Goal: Communication & Community: Participate in discussion

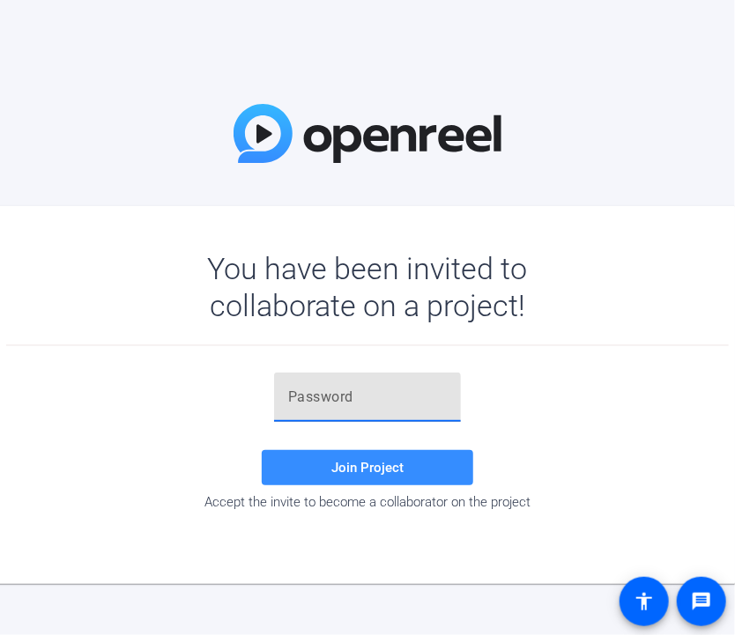
paste input "4kL'[h"
type input "4kL'[h"
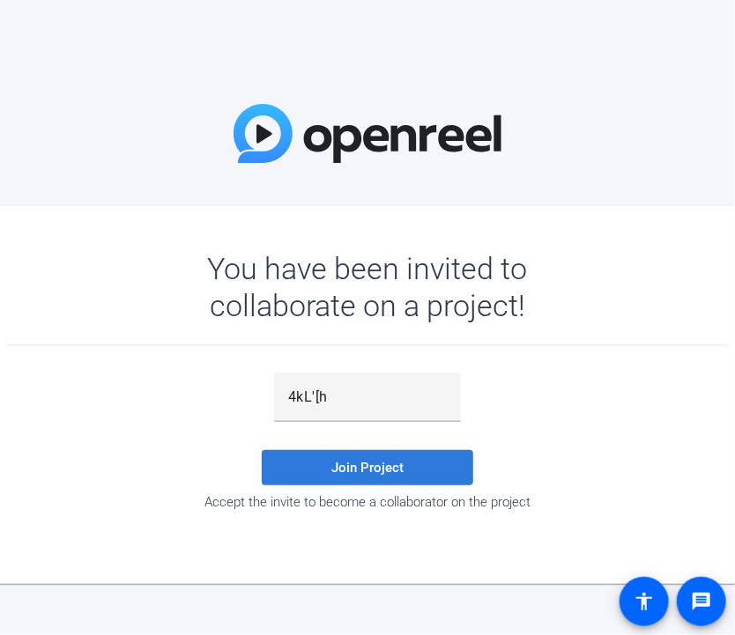
click at [322, 473] on span at bounding box center [368, 468] width 212 height 42
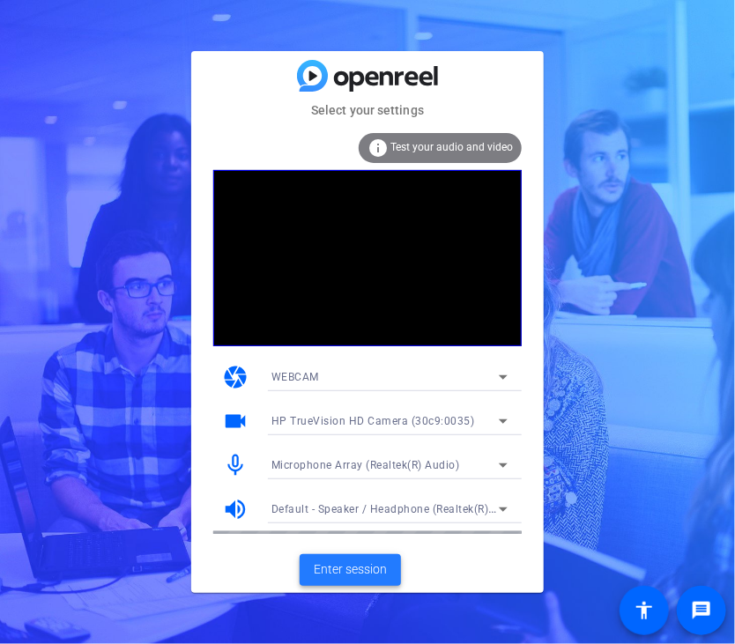
click at [324, 565] on span "Enter session" at bounding box center [350, 570] width 73 height 19
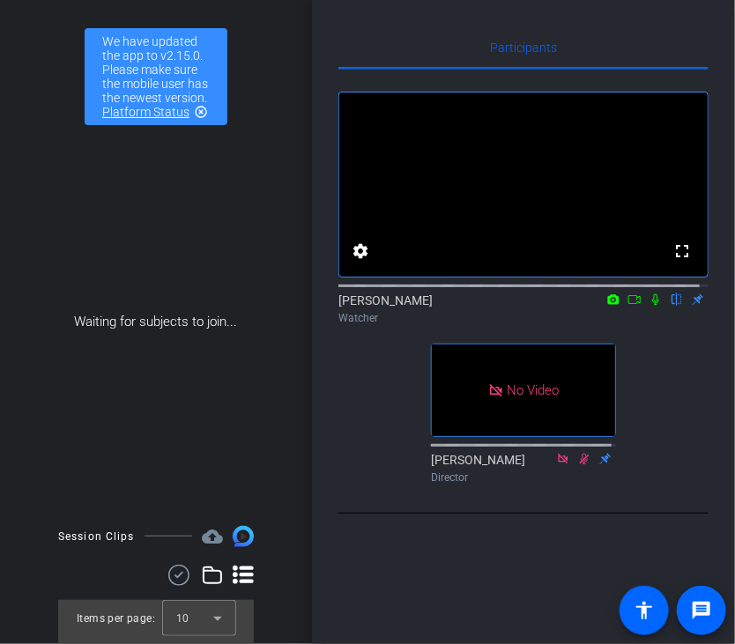
drag, startPoint x: 649, startPoint y: 318, endPoint x: 606, endPoint y: 322, distance: 43.3
click at [649, 306] on icon at bounding box center [656, 300] width 14 height 12
click at [606, 306] on icon at bounding box center [613, 300] width 14 height 12
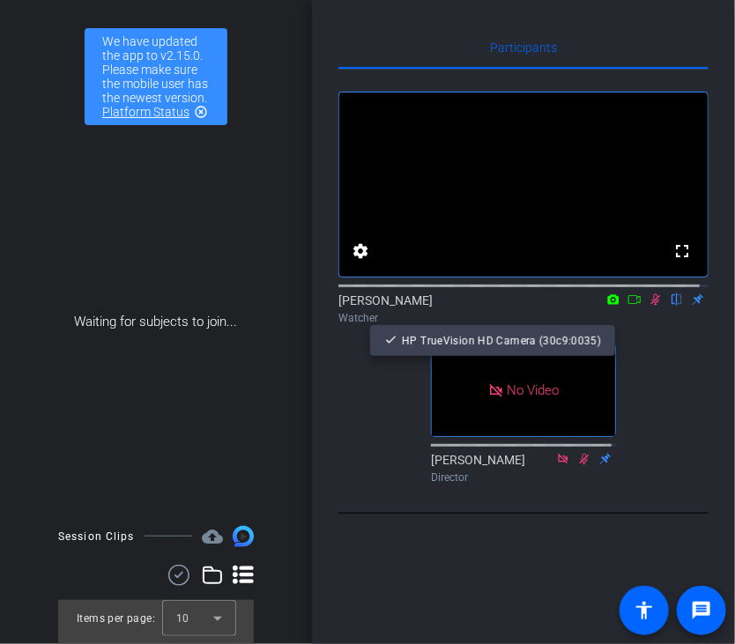
click at [609, 319] on div at bounding box center [367, 322] width 735 height 644
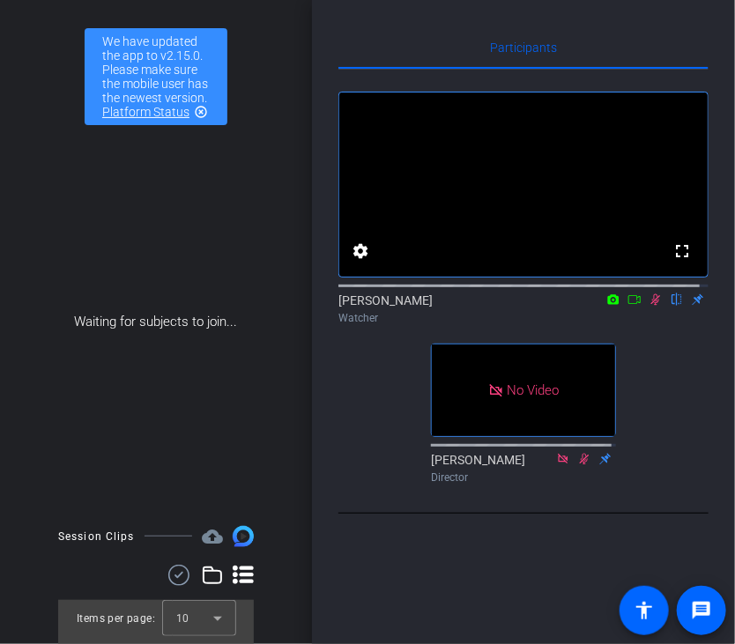
click at [628, 306] on icon at bounding box center [635, 300] width 14 height 12
click at [201, 119] on mat-icon "highlight_off" at bounding box center [201, 112] width 14 height 14
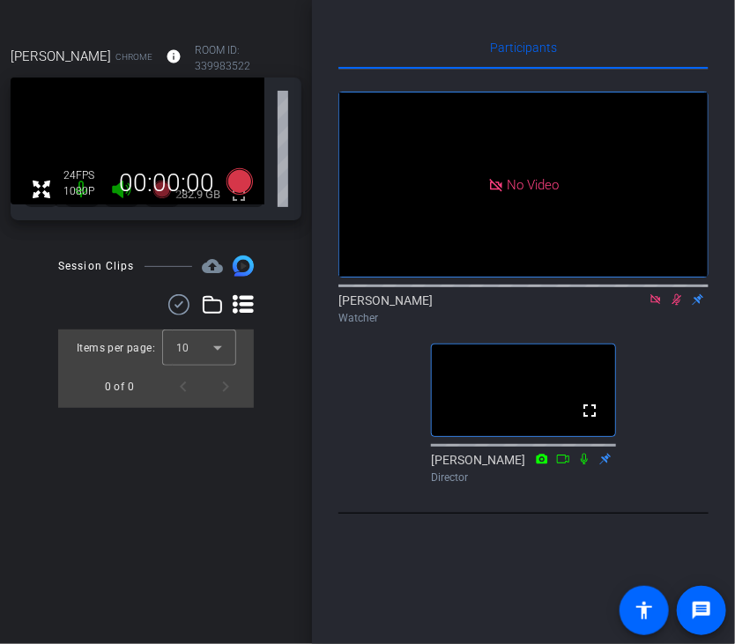
click at [654, 306] on icon at bounding box center [656, 300] width 14 height 12
click at [659, 306] on icon at bounding box center [656, 300] width 14 height 12
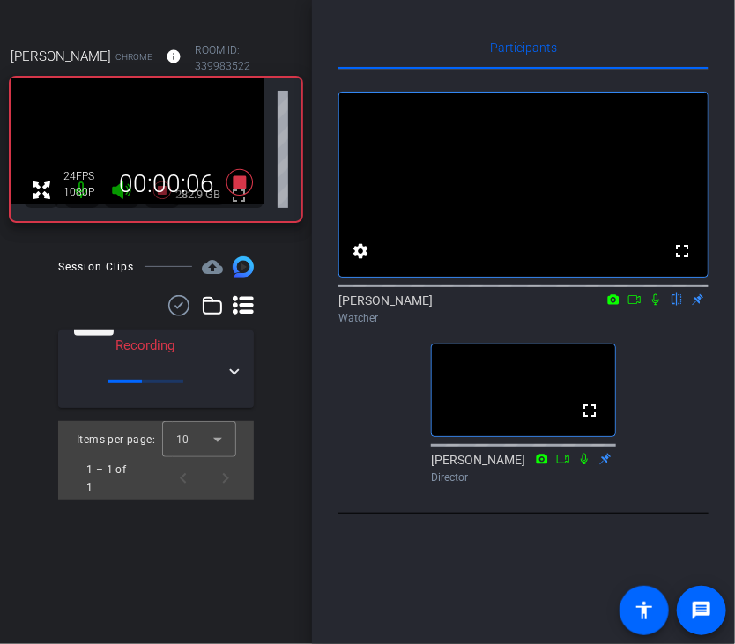
click at [656, 306] on icon at bounding box center [656, 300] width 14 height 12
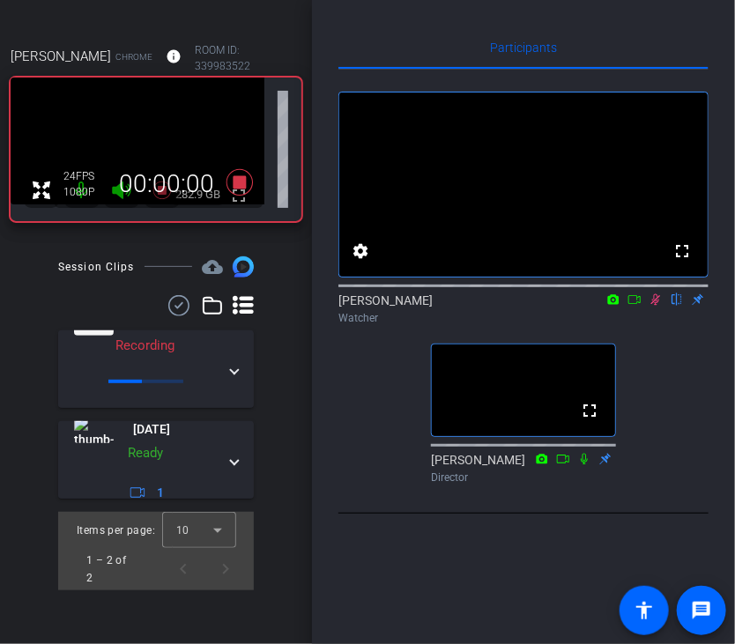
click at [658, 306] on icon at bounding box center [656, 300] width 14 height 12
click at [658, 306] on icon at bounding box center [655, 299] width 7 height 11
click at [657, 306] on icon at bounding box center [656, 299] width 10 height 11
click at [654, 306] on icon at bounding box center [655, 299] width 7 height 11
click at [655, 306] on icon at bounding box center [656, 299] width 10 height 11
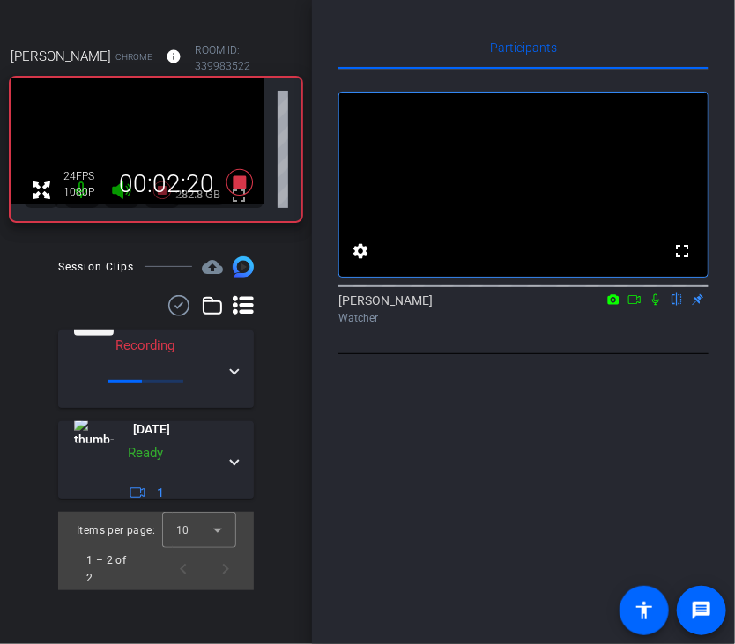
click at [659, 306] on icon at bounding box center [656, 300] width 14 height 12
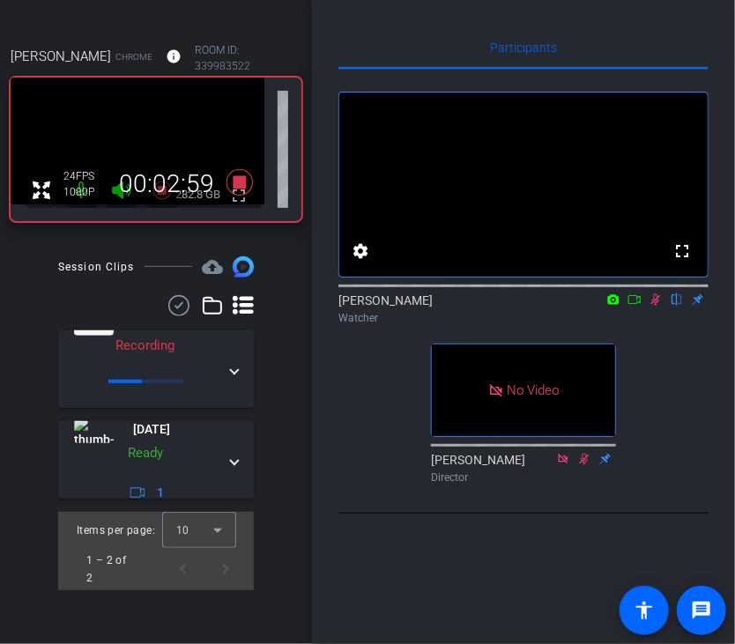
click at [655, 306] on icon at bounding box center [656, 300] width 14 height 12
click at [657, 306] on icon at bounding box center [655, 299] width 7 height 11
click at [661, 306] on icon at bounding box center [656, 300] width 14 height 12
click at [659, 306] on icon at bounding box center [656, 300] width 14 height 12
click at [656, 306] on icon at bounding box center [656, 299] width 10 height 11
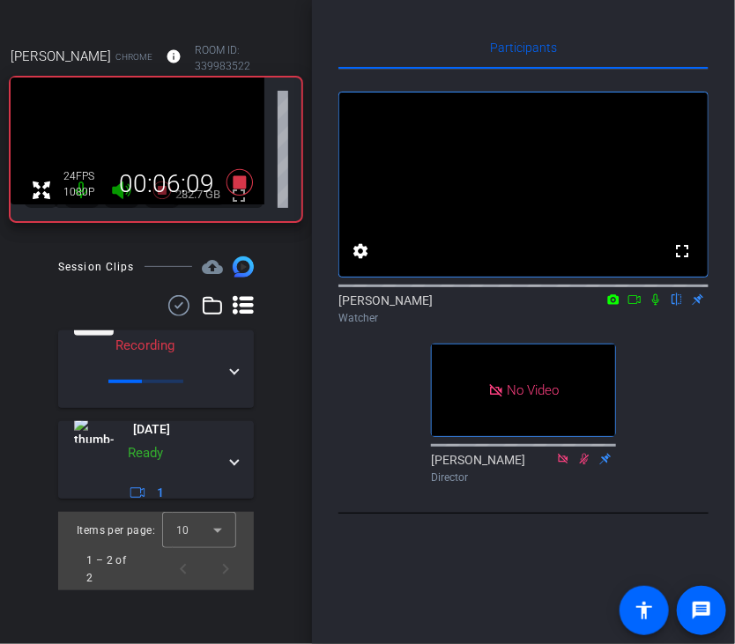
click at [652, 306] on icon at bounding box center [656, 300] width 14 height 12
click at [659, 306] on icon at bounding box center [656, 299] width 10 height 11
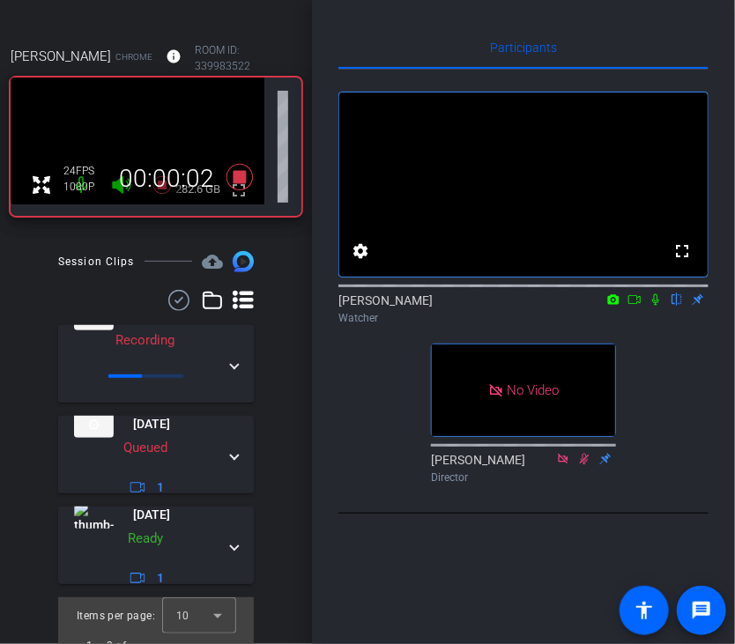
click at [655, 306] on icon at bounding box center [656, 300] width 14 height 12
click at [656, 306] on icon at bounding box center [656, 300] width 14 height 12
click at [650, 306] on icon at bounding box center [656, 300] width 14 height 12
click at [659, 306] on icon at bounding box center [656, 300] width 14 height 12
click at [658, 306] on icon at bounding box center [656, 300] width 14 height 12
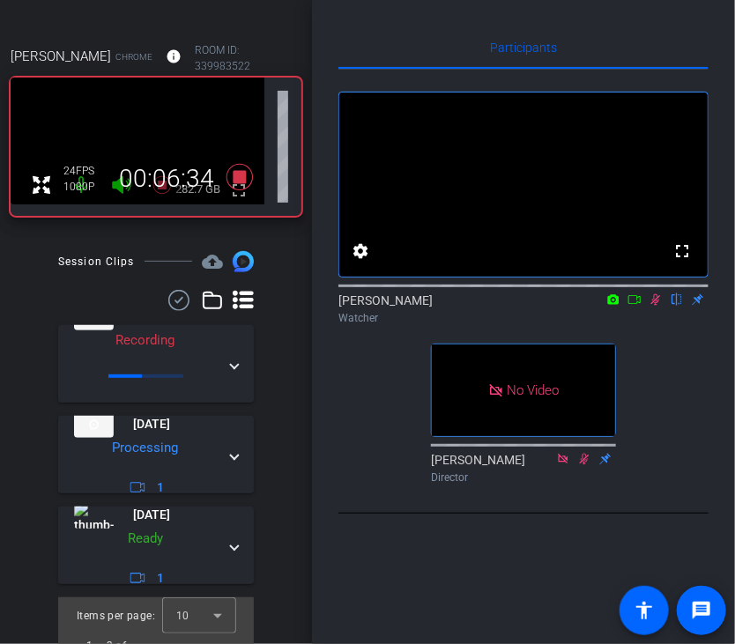
click at [654, 306] on icon at bounding box center [656, 300] width 14 height 12
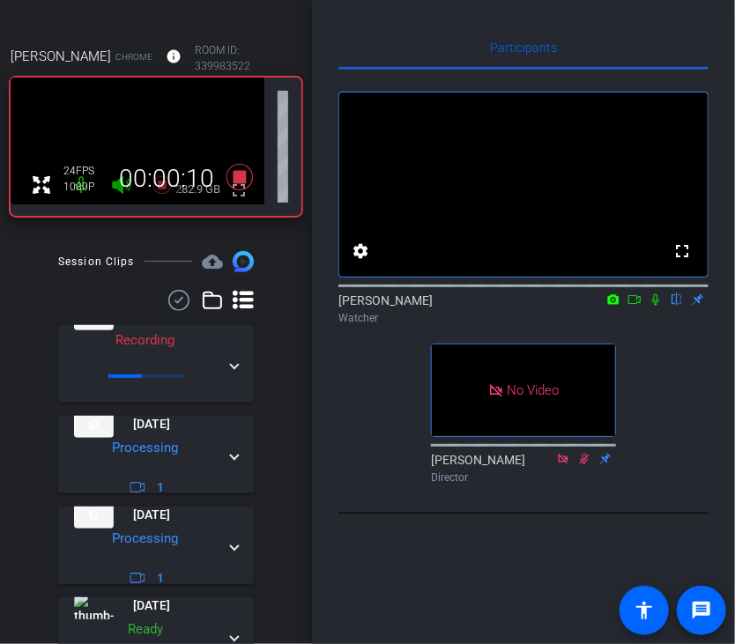
click at [654, 306] on icon at bounding box center [655, 299] width 7 height 11
click at [659, 306] on icon at bounding box center [656, 299] width 10 height 11
click at [658, 306] on icon at bounding box center [656, 300] width 14 height 12
click at [656, 306] on icon at bounding box center [656, 300] width 14 height 12
click at [655, 306] on icon at bounding box center [655, 299] width 7 height 11
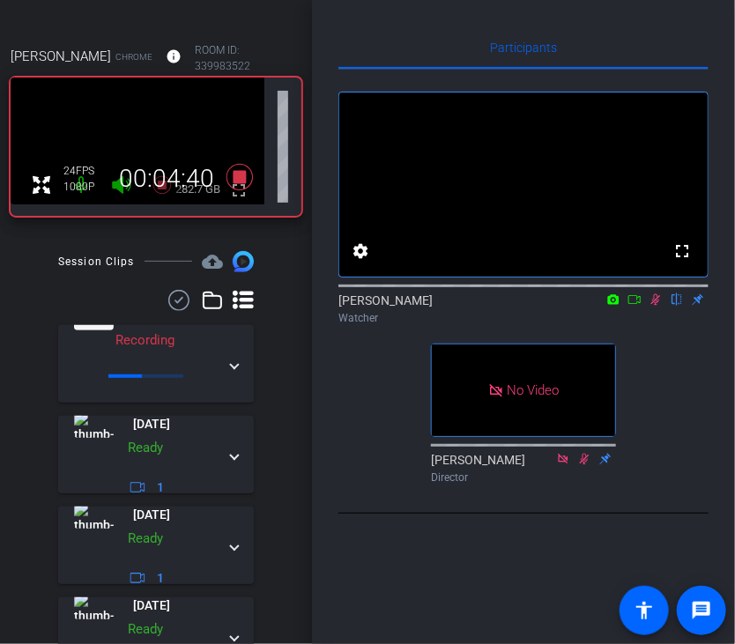
click at [653, 306] on icon at bounding box center [656, 300] width 14 height 12
drag, startPoint x: 652, startPoint y: 323, endPoint x: 658, endPoint y: 331, distance: 9.5
click at [654, 306] on icon at bounding box center [655, 299] width 7 height 11
click at [655, 306] on icon at bounding box center [656, 300] width 14 height 12
